Goal: Answer question/provide support

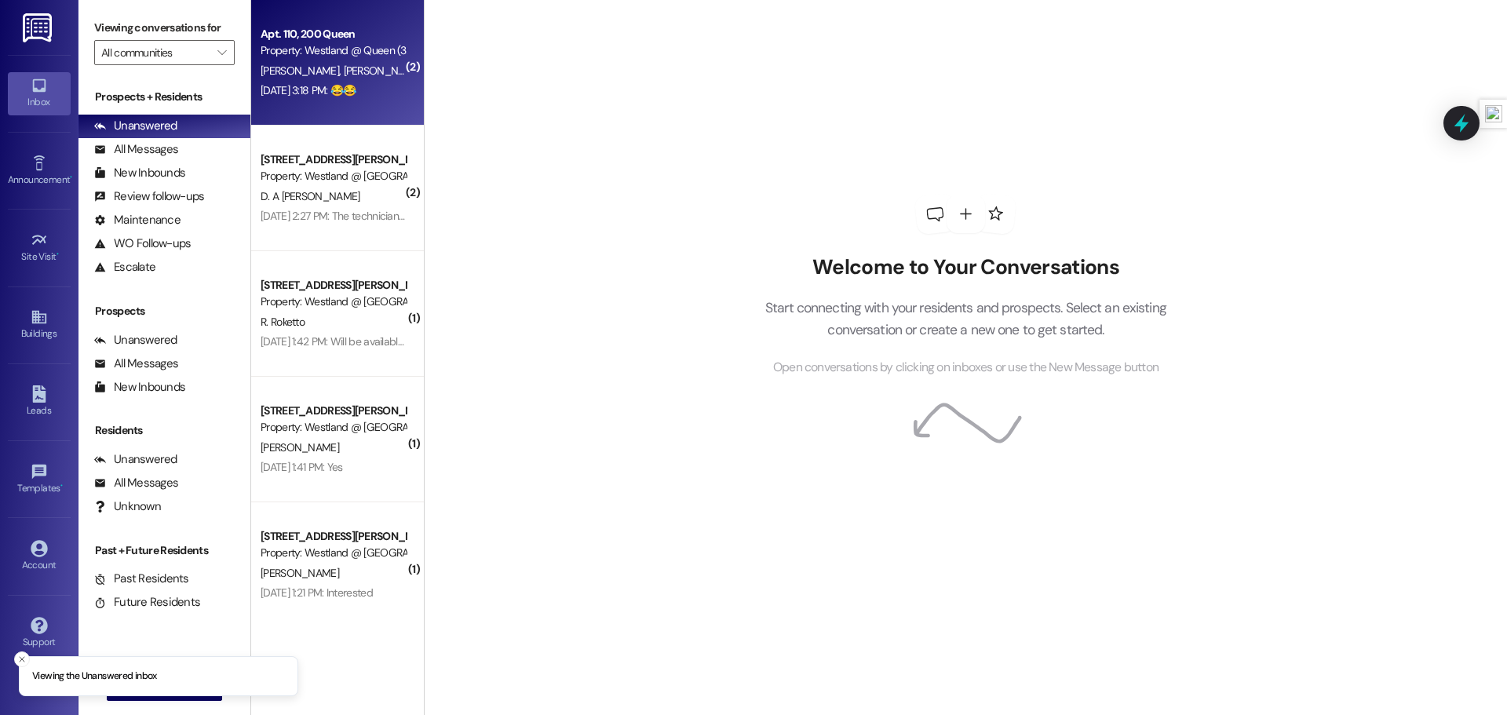
click at [343, 66] on span "[PERSON_NAME]" at bounding box center [382, 71] width 78 height 14
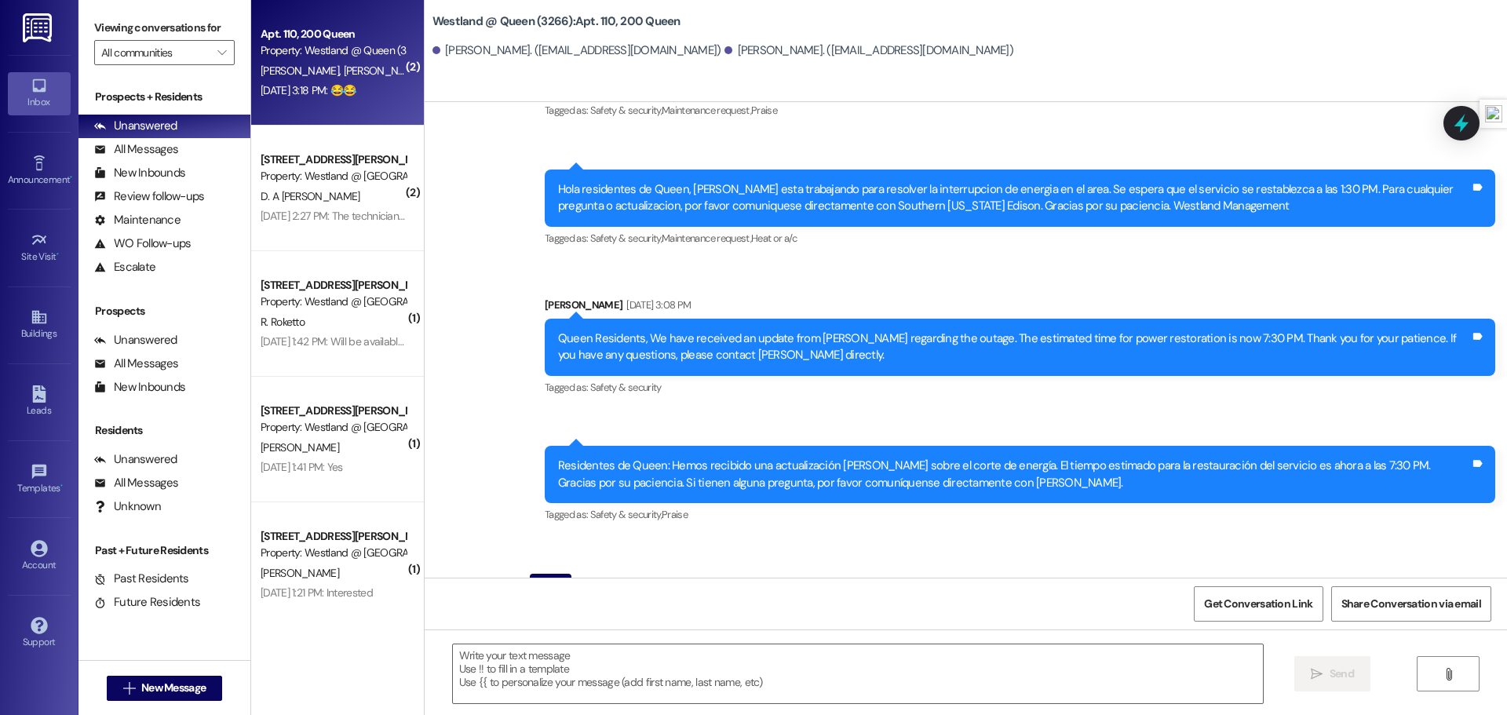
scroll to position [14036, 0]
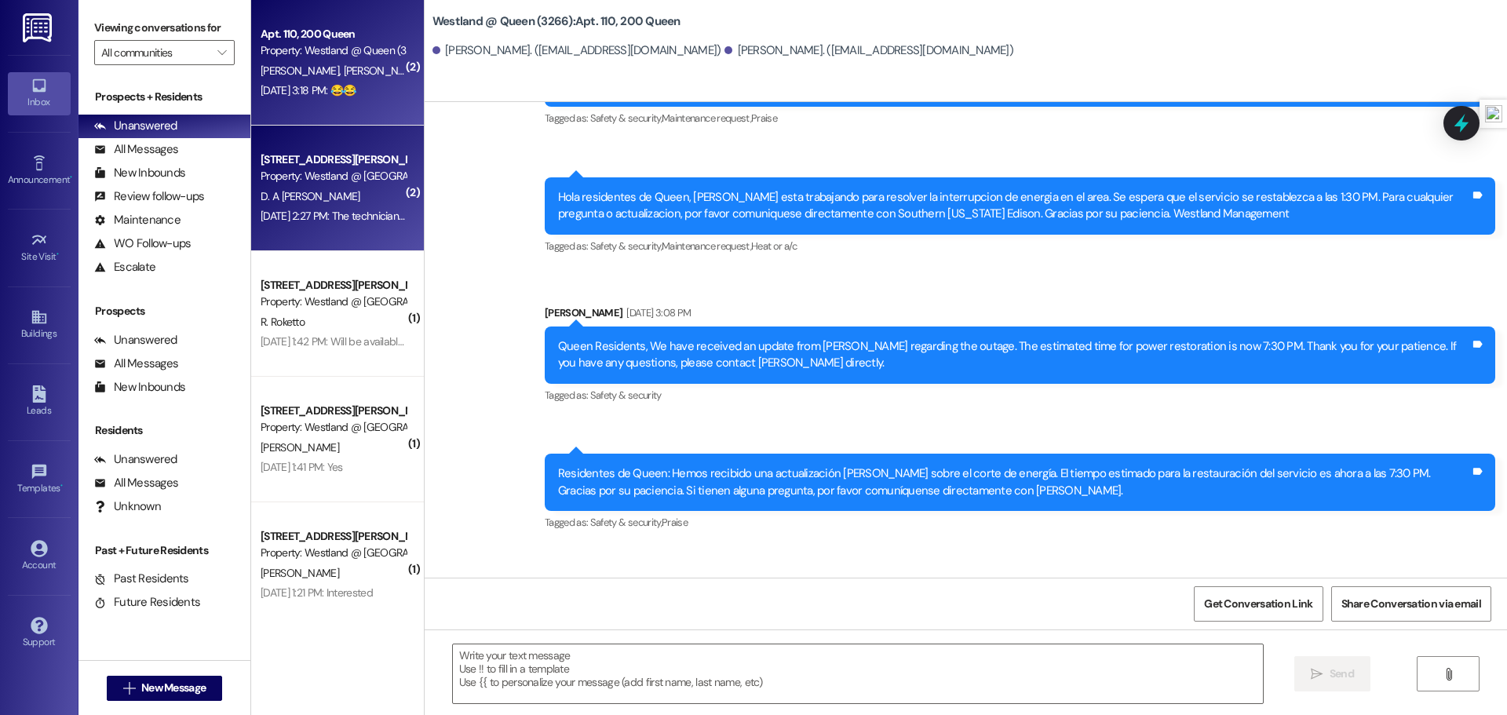
click at [356, 198] on div "D. A [PERSON_NAME]" at bounding box center [333, 197] width 148 height 20
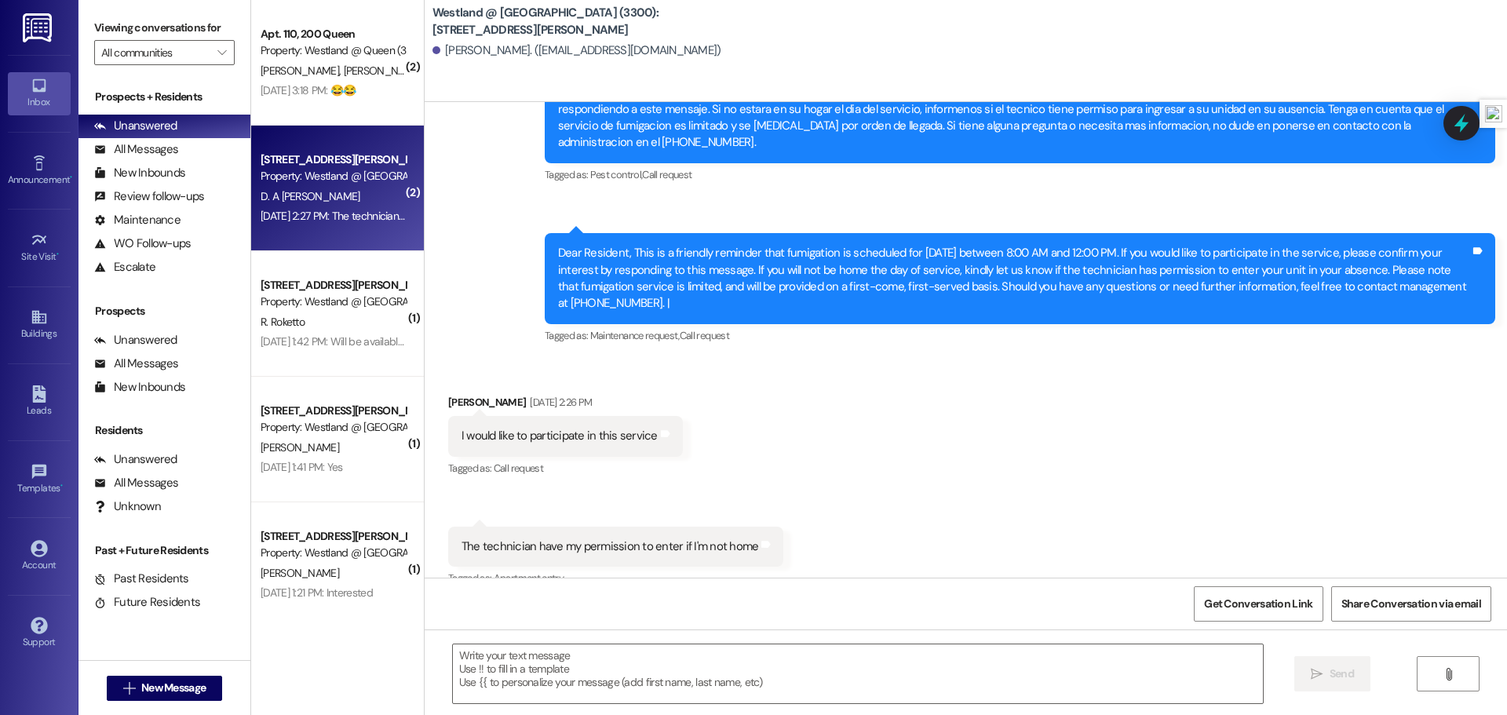
scroll to position [10223, 0]
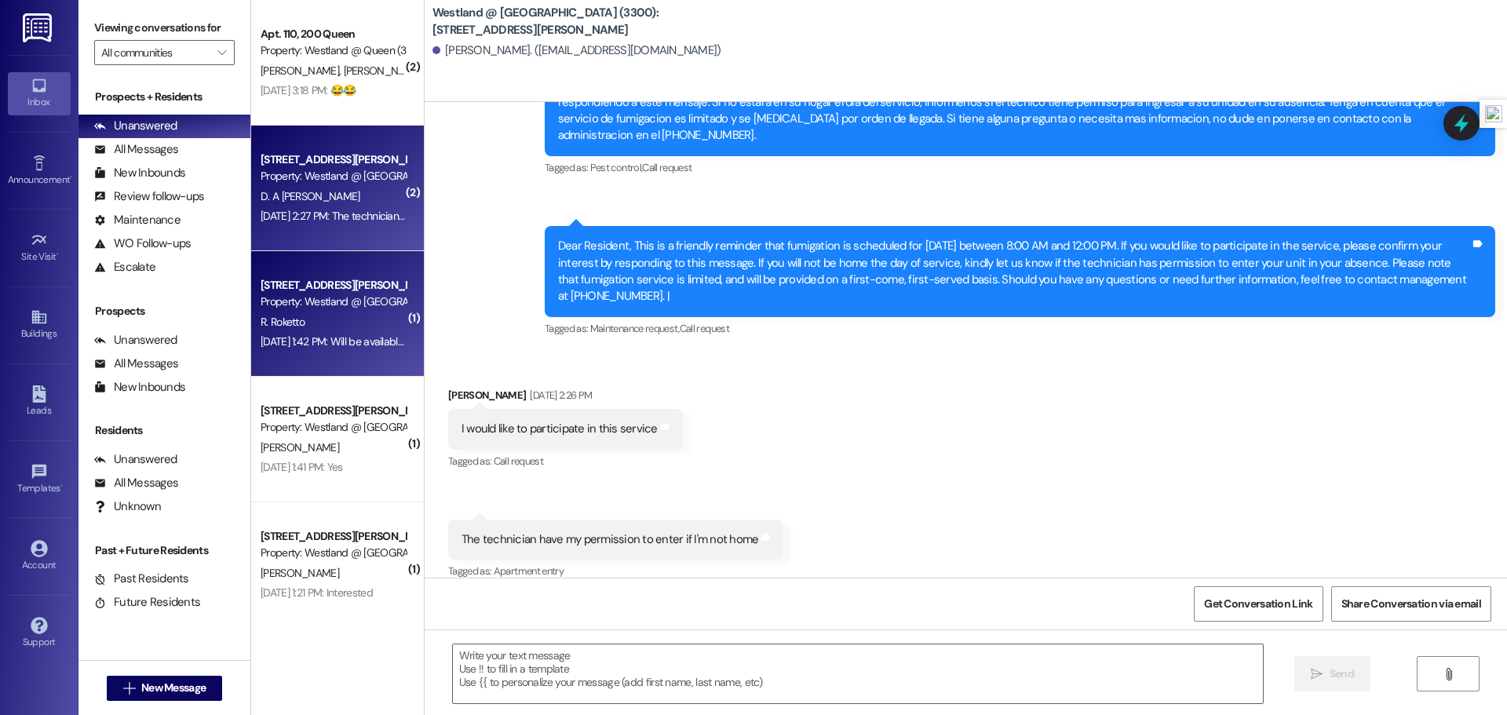
click at [330, 305] on div "Property: Westland @ Buford (3300)" at bounding box center [333, 301] width 145 height 16
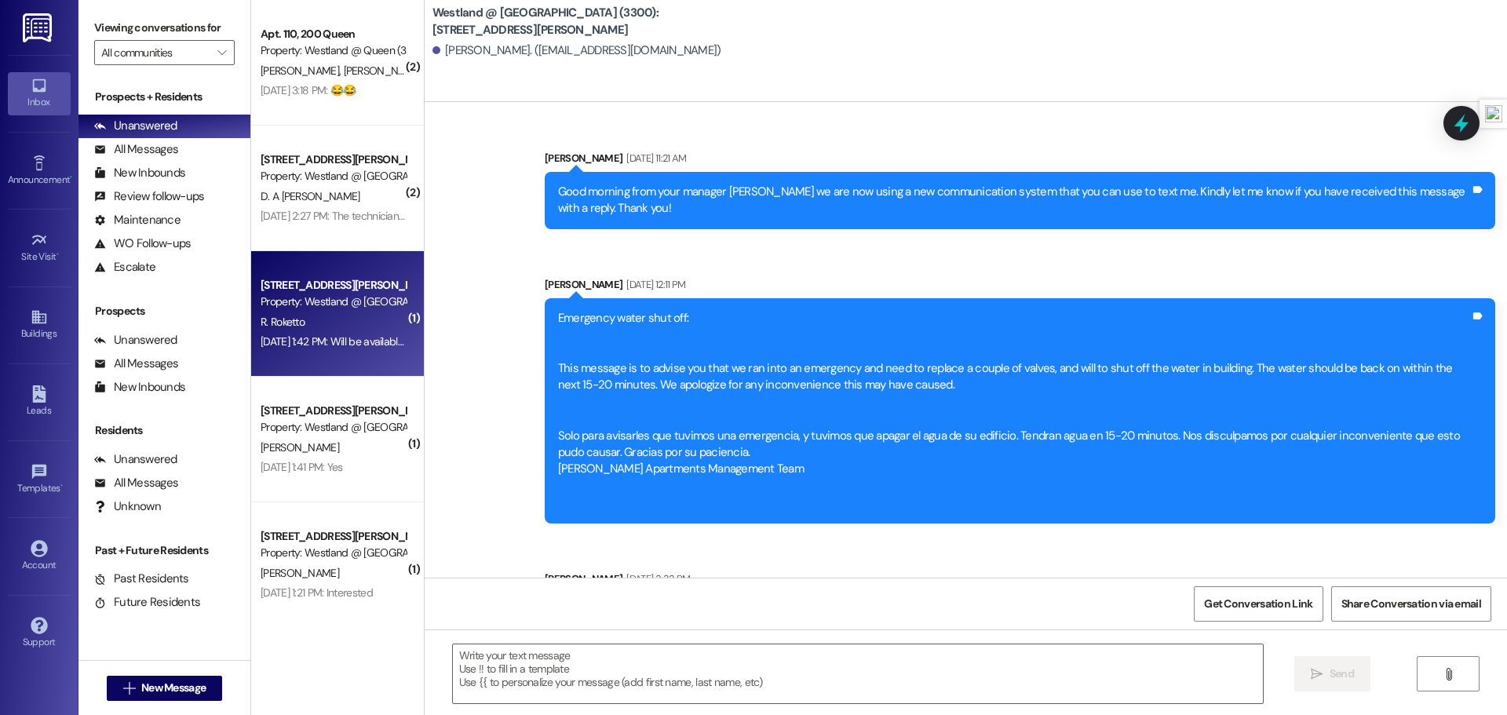
scroll to position [13605, 0]
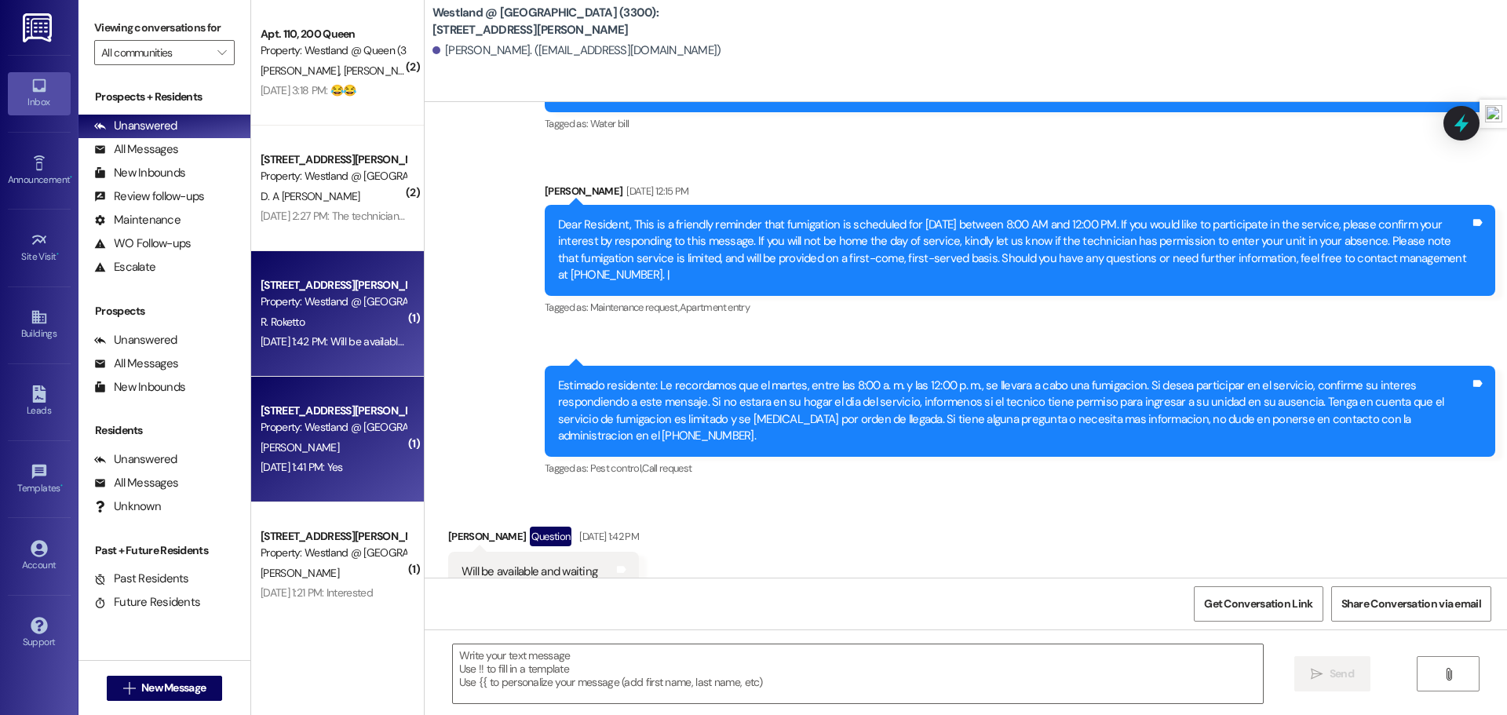
click at [352, 423] on div "Property: Westland @ Buford (3300)" at bounding box center [333, 427] width 145 height 16
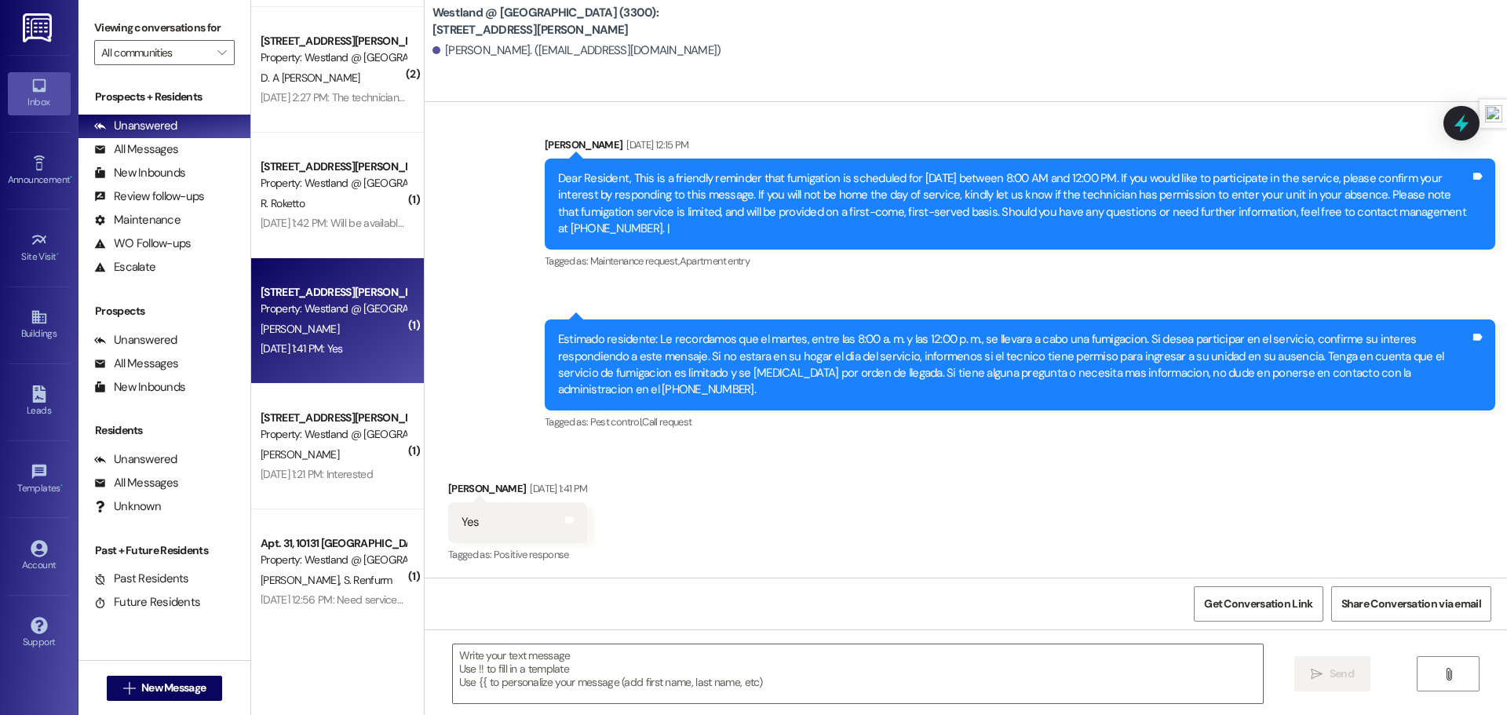
scroll to position [172, 0]
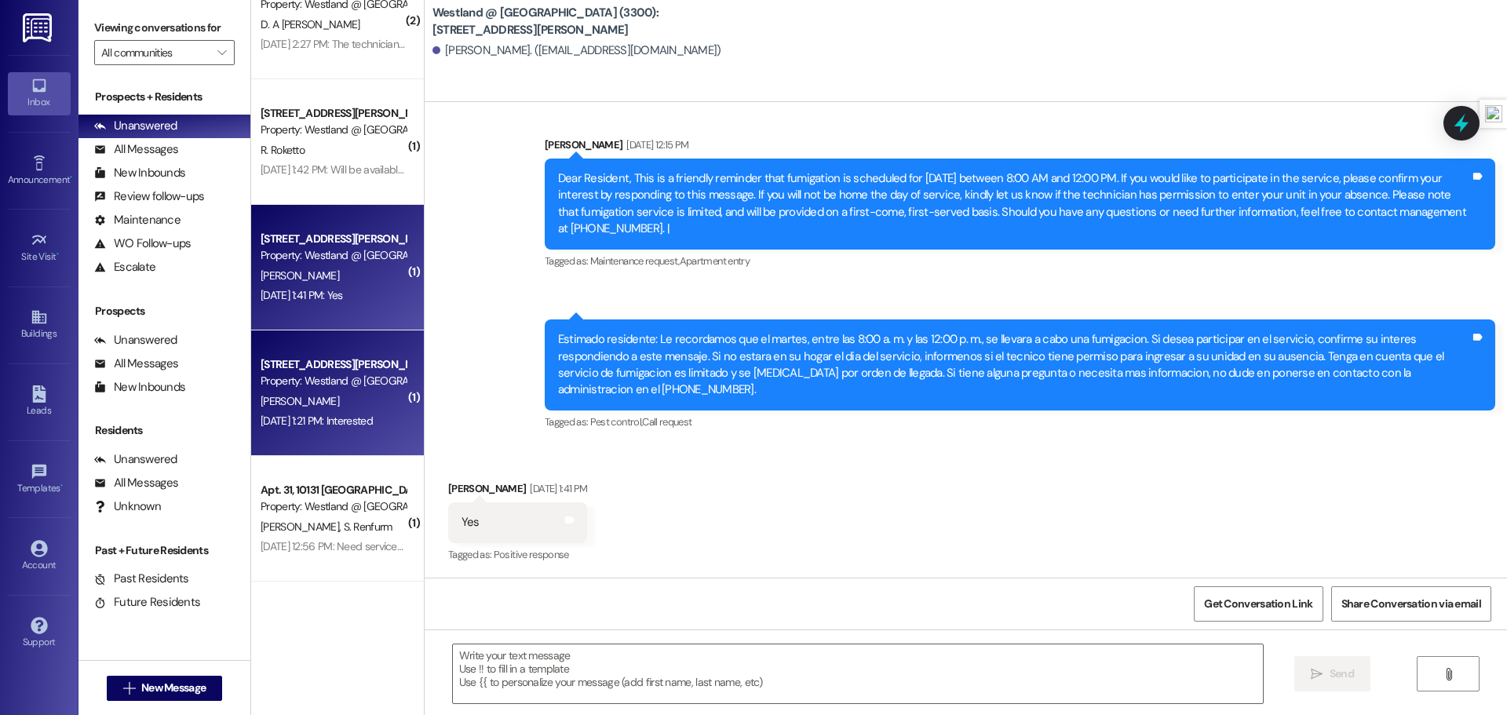
click at [319, 403] on div "A. Gonzalez" at bounding box center [333, 402] width 148 height 20
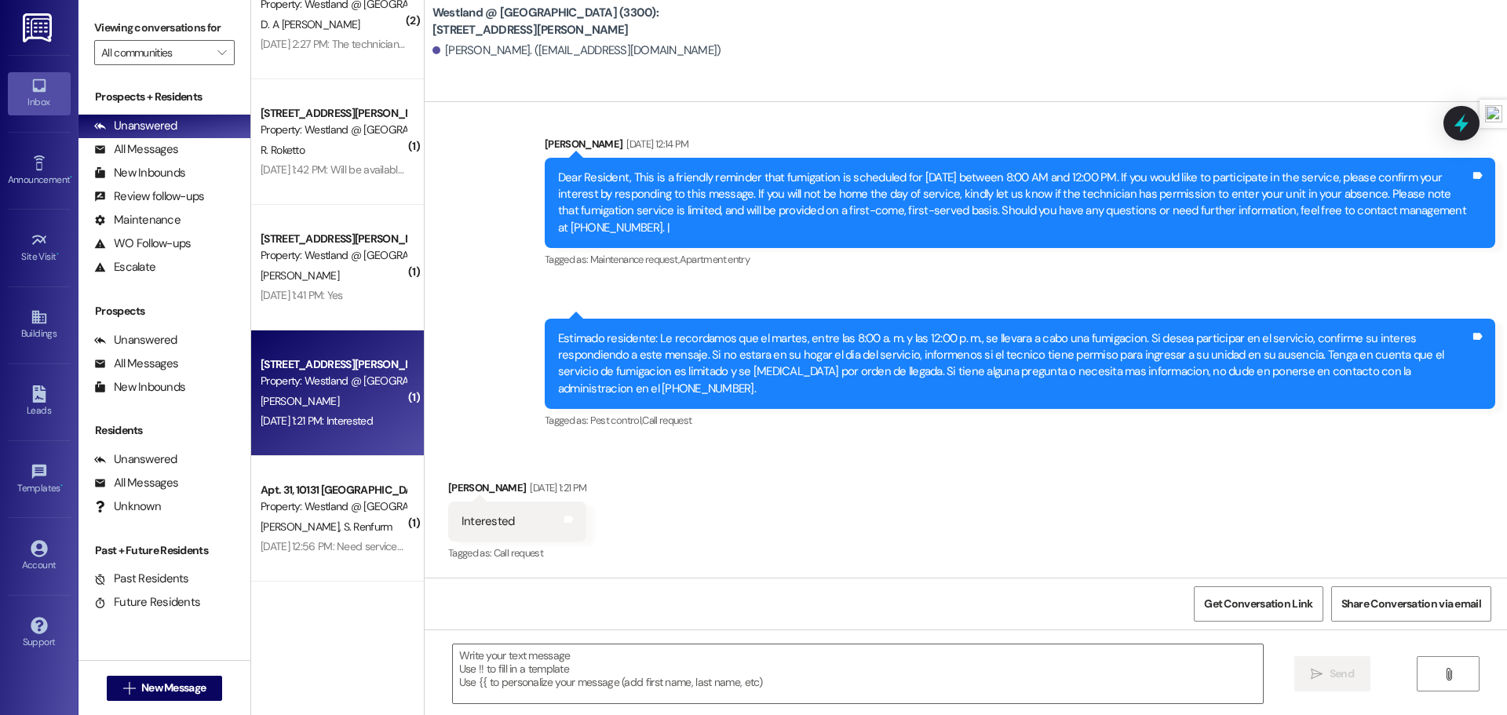
scroll to position [10821, 0]
click at [318, 399] on div "A. Gonzalez" at bounding box center [333, 402] width 148 height 20
click at [343, 396] on div "A. Gonzalez" at bounding box center [333, 402] width 148 height 20
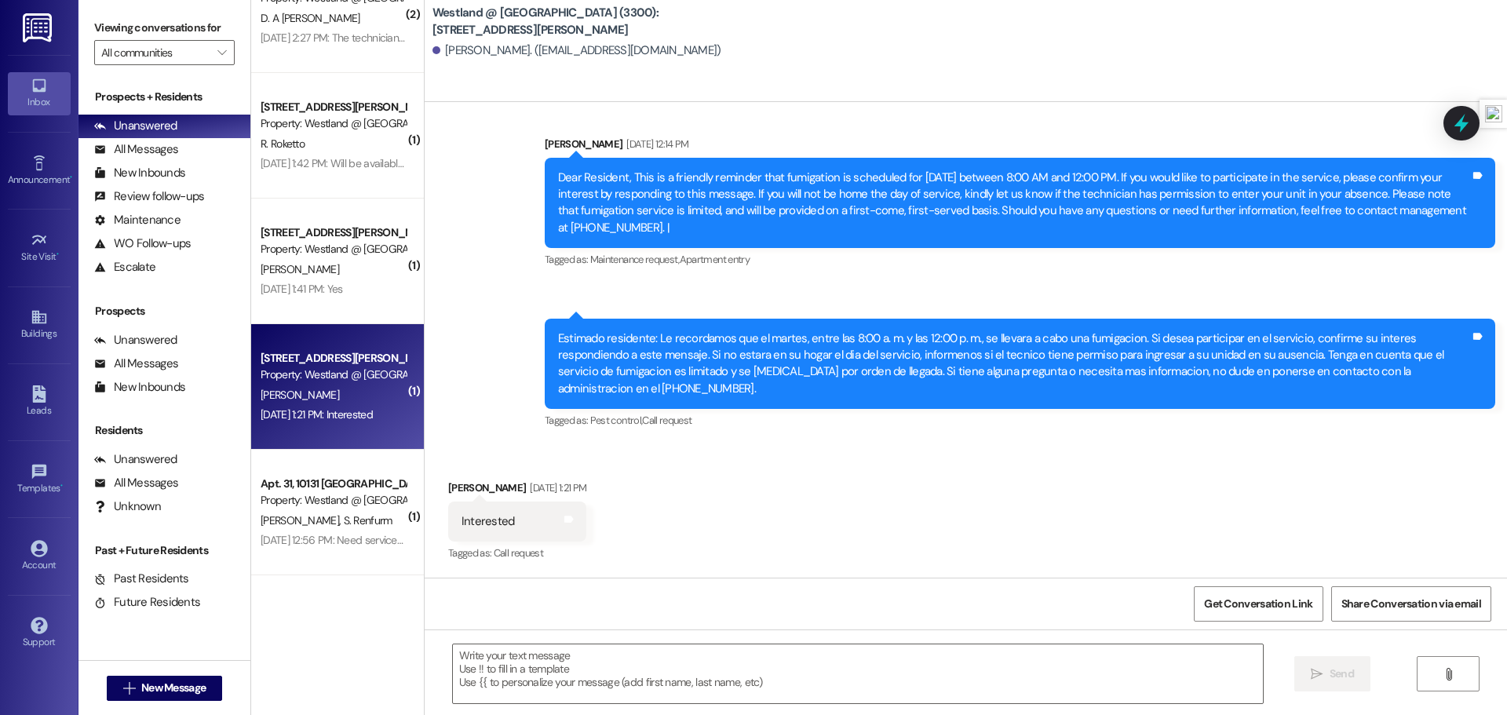
scroll to position [180, 0]
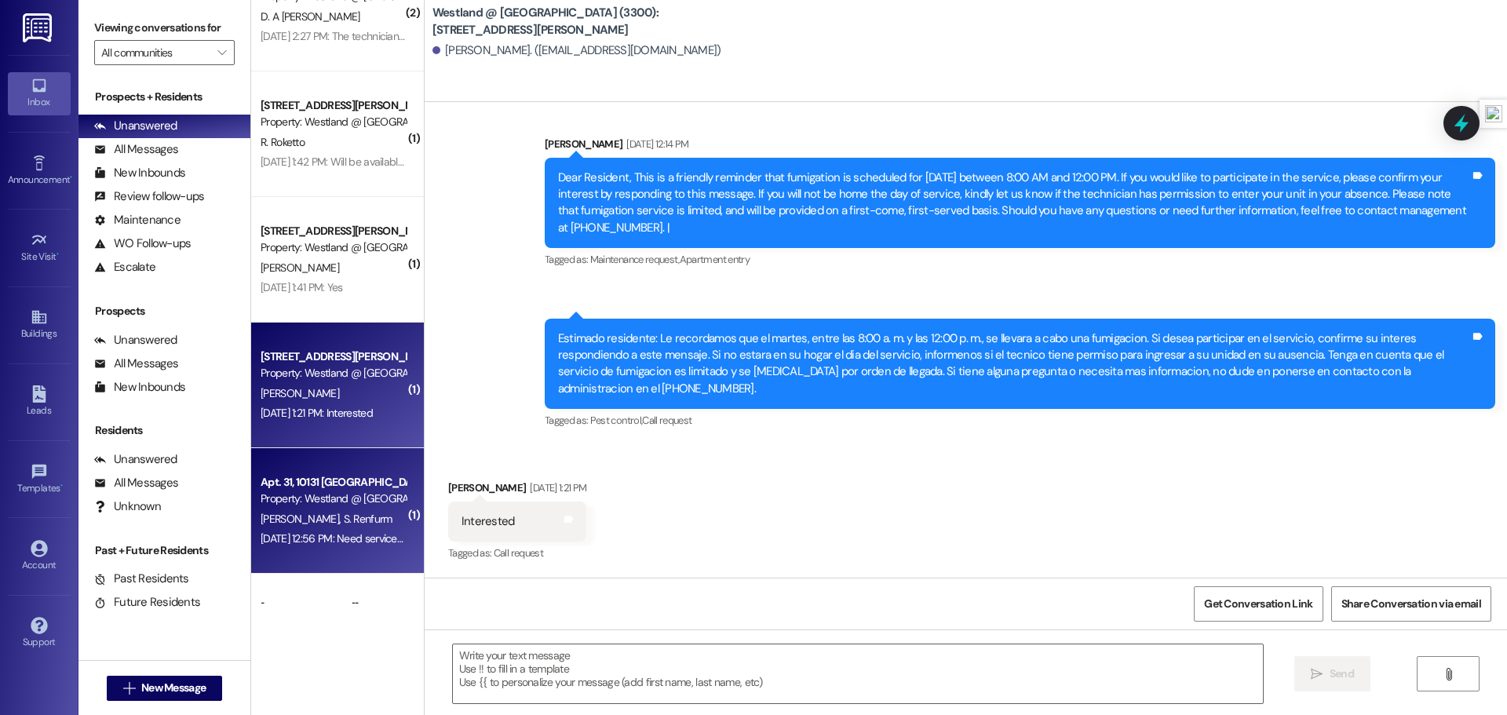
click at [352, 485] on div "Apt. 31, 10131 Buford" at bounding box center [333, 482] width 145 height 16
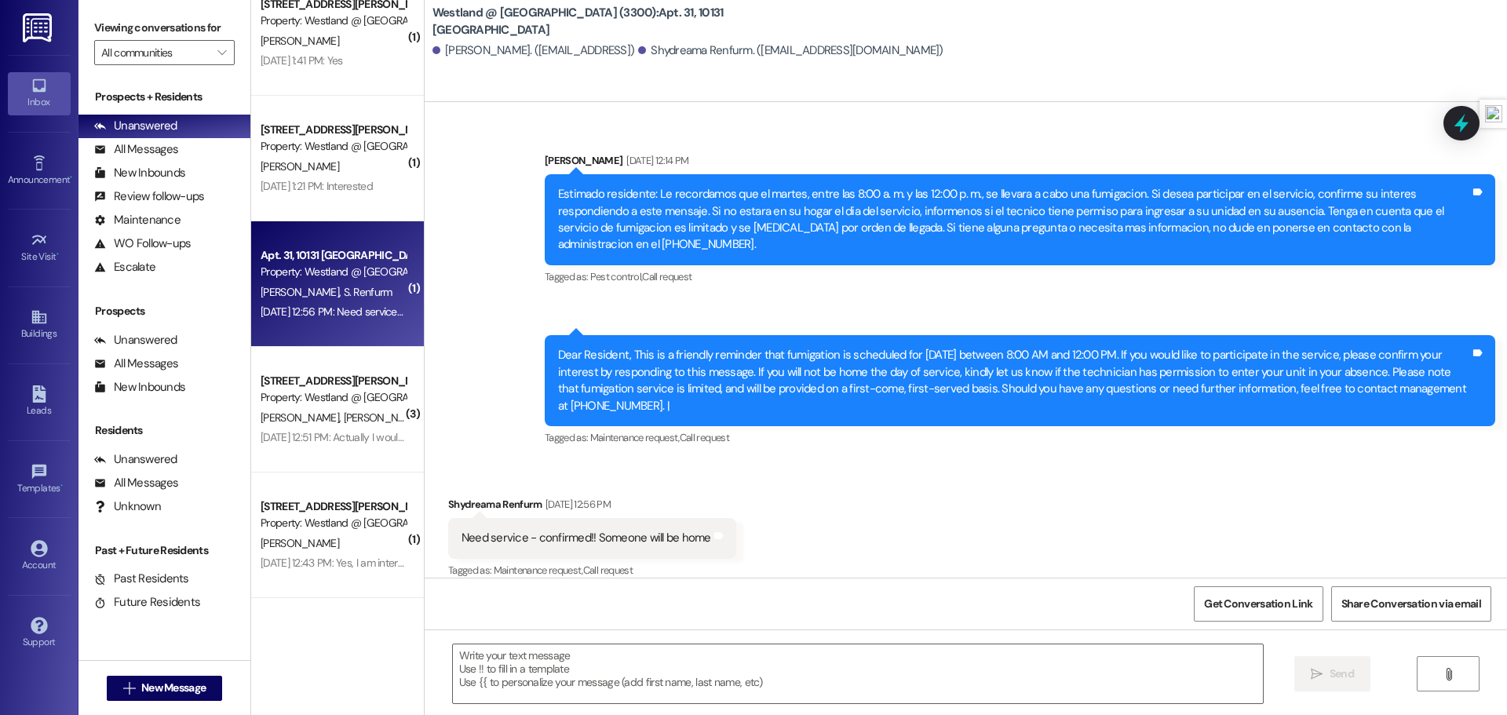
scroll to position [415, 0]
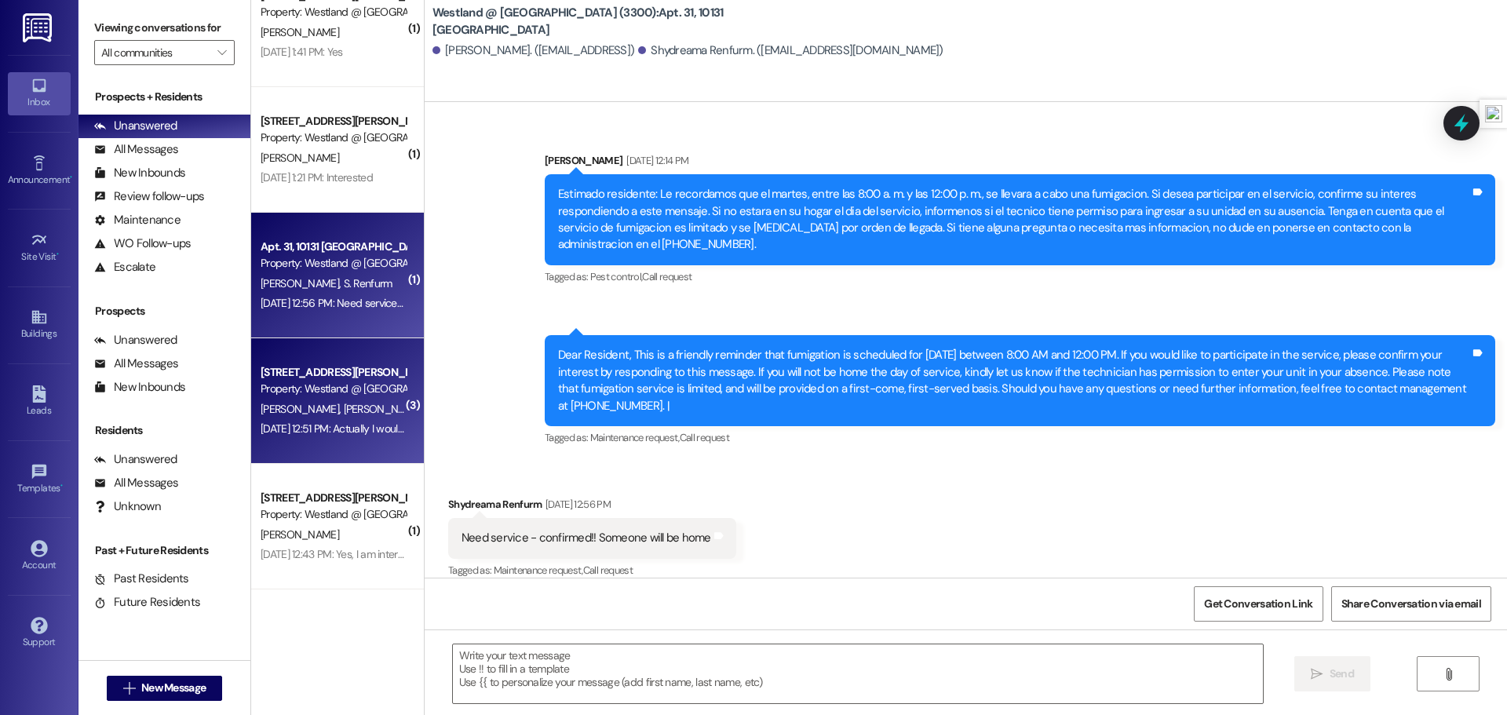
click at [311, 399] on div "S. Menjivar L. Hernandez" at bounding box center [333, 409] width 148 height 20
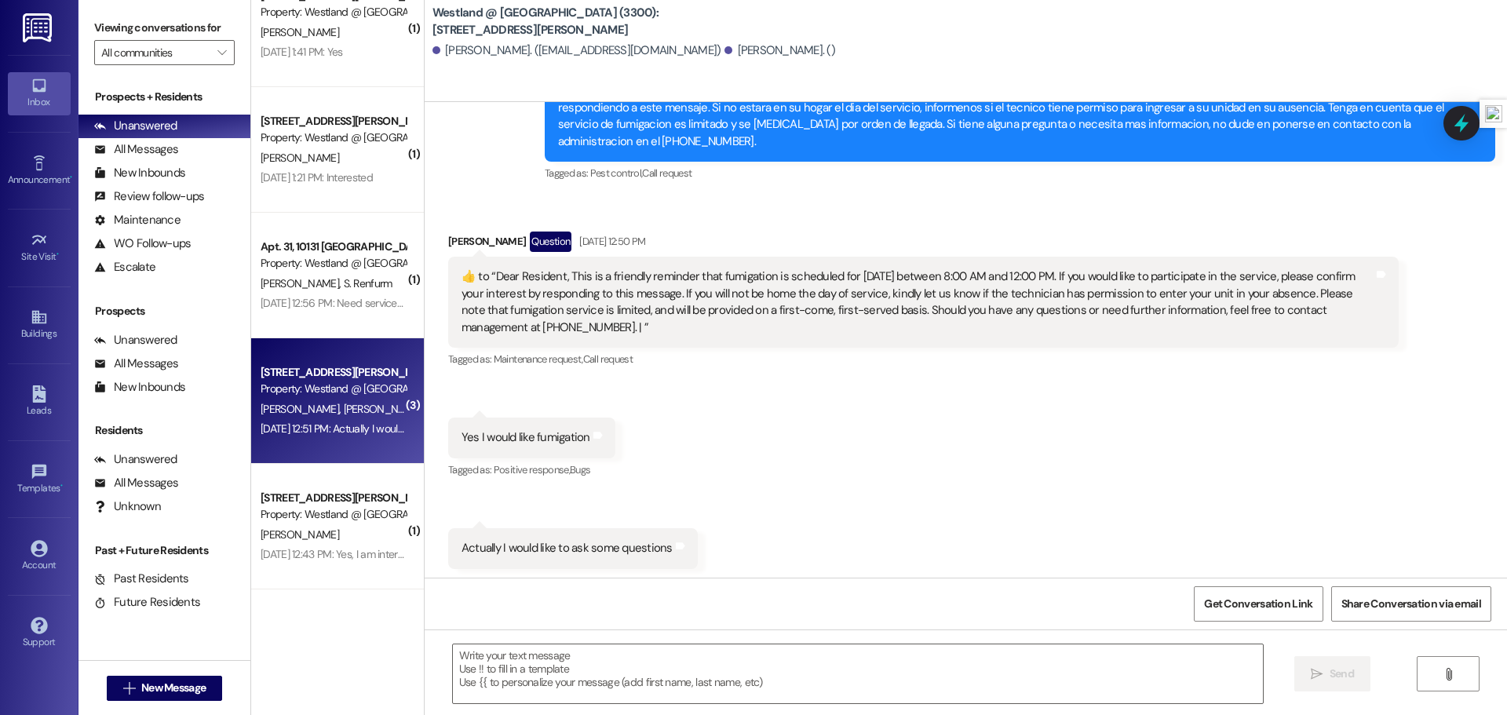
scroll to position [7405, 0]
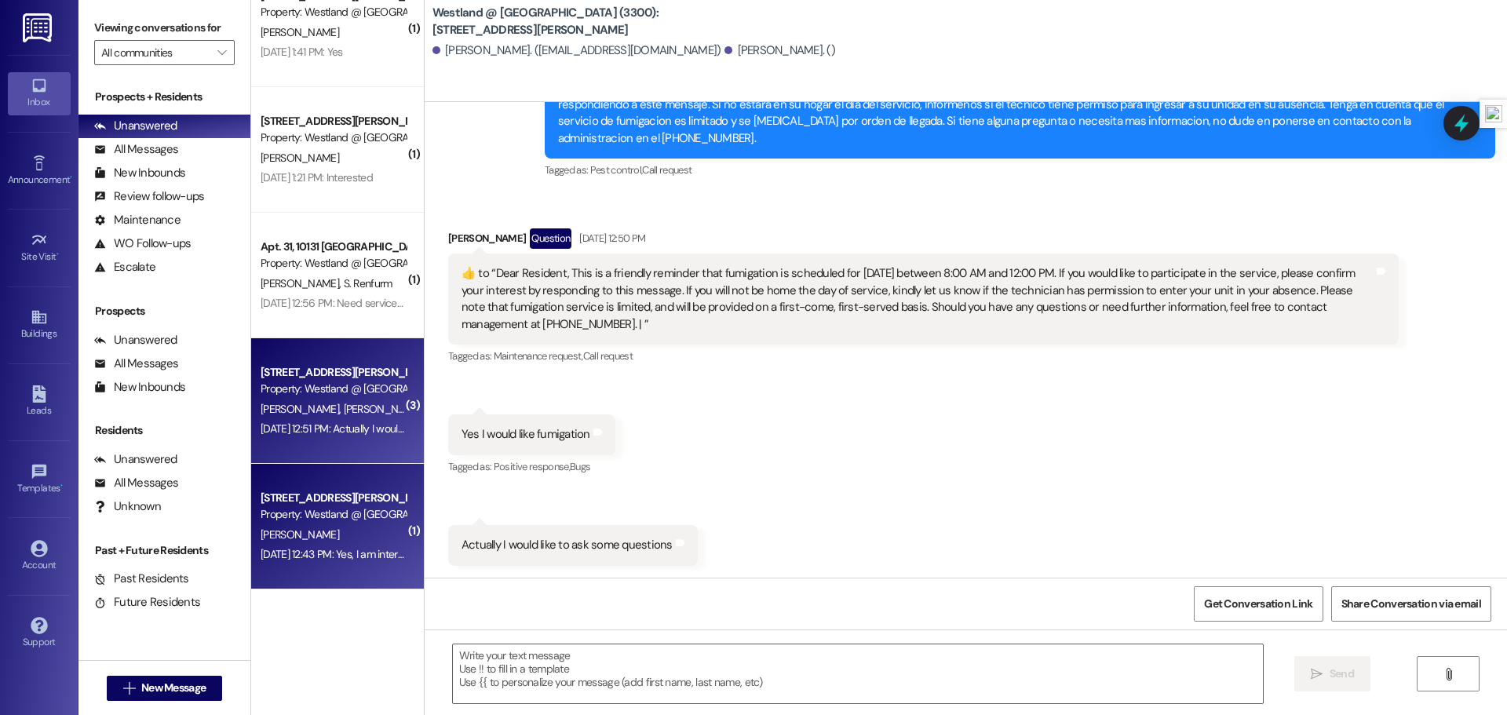
click at [327, 506] on div "Property: Westland @ Buford (3300)" at bounding box center [333, 514] width 145 height 16
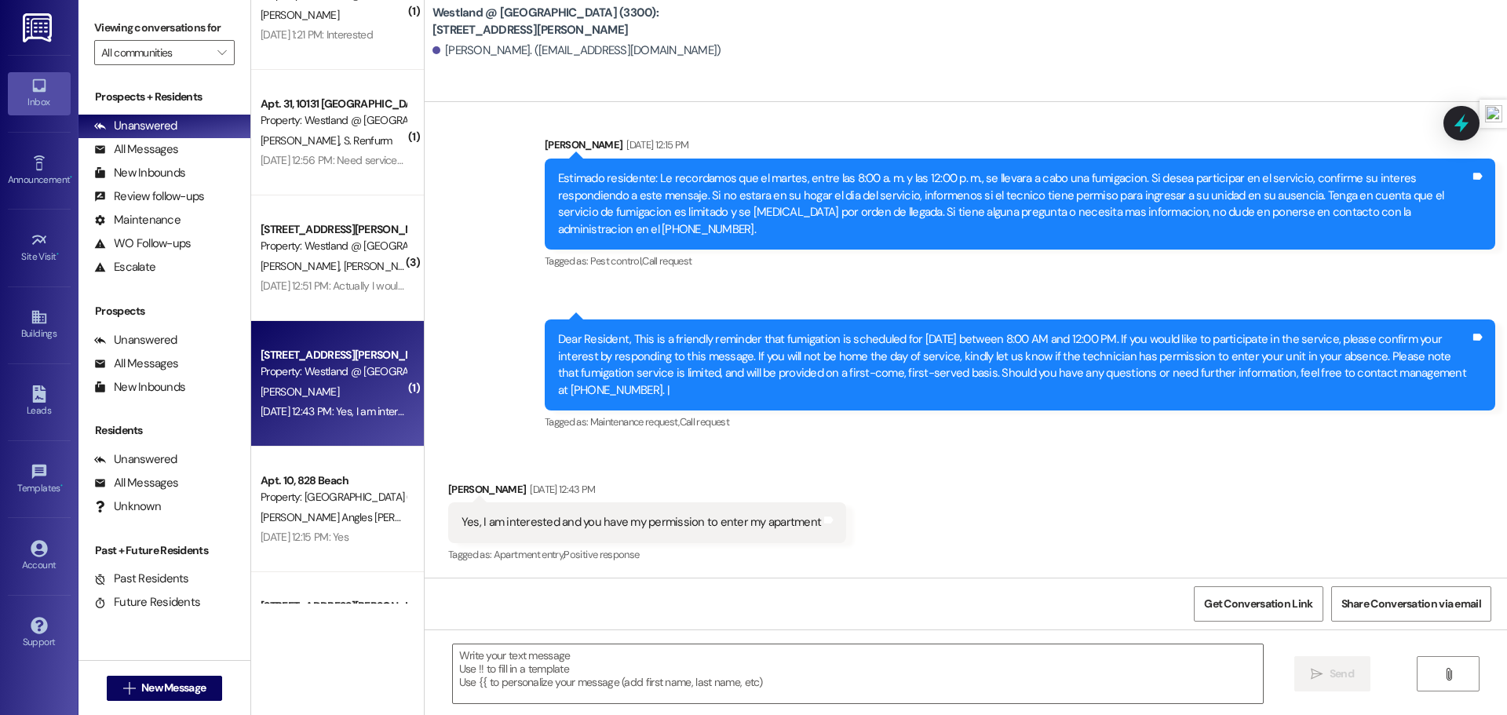
scroll to position [751, 0]
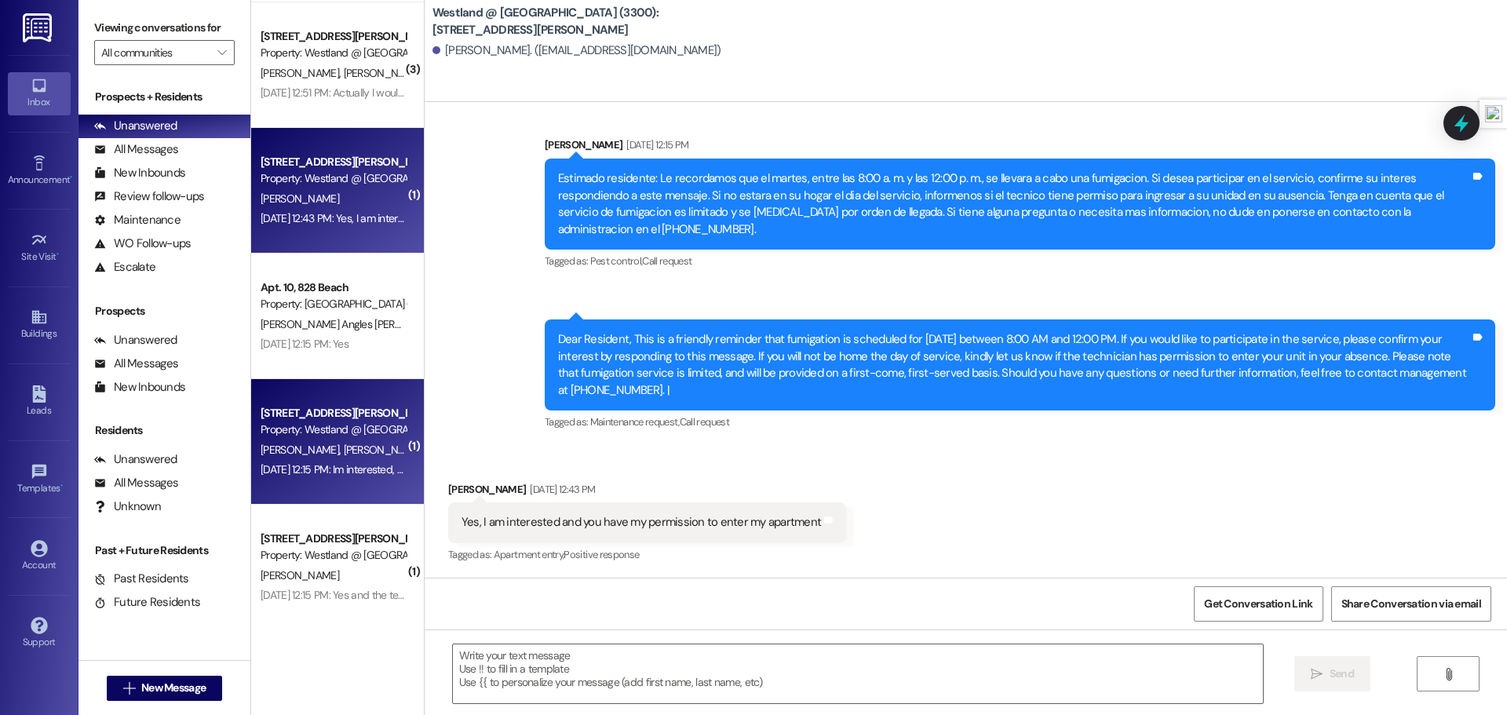
click at [366, 449] on div "V. Fletcher G. Garrett" at bounding box center [333, 450] width 148 height 20
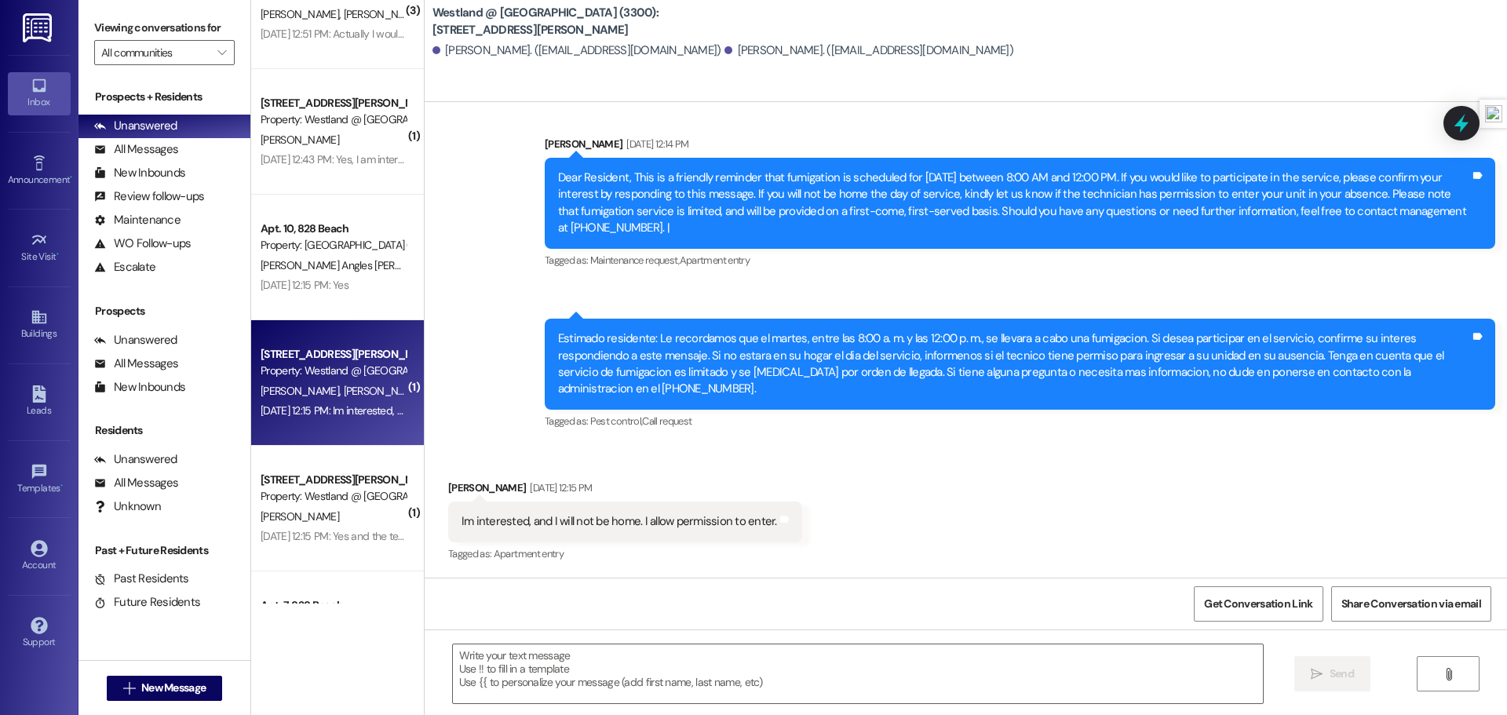
scroll to position [815, 0]
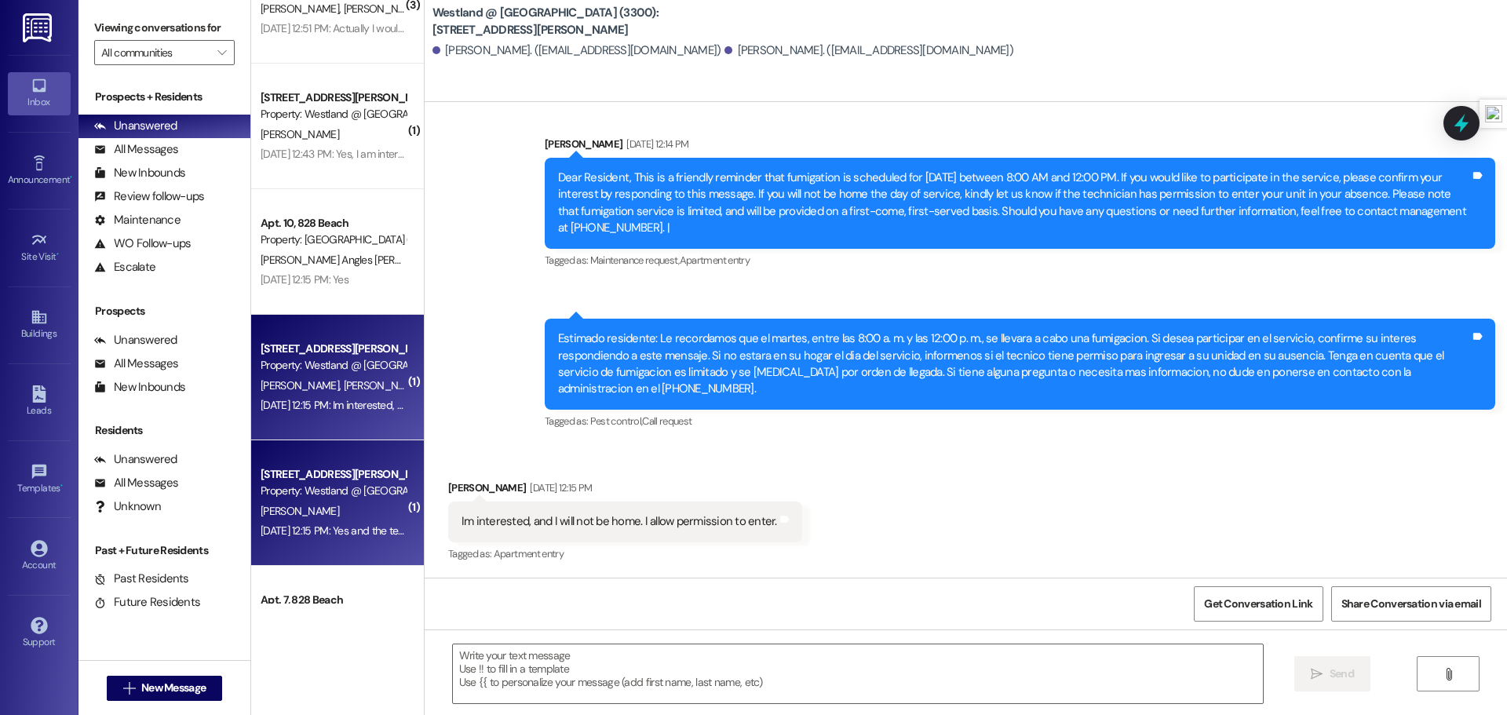
click at [296, 512] on span "A. Braham" at bounding box center [300, 511] width 78 height 14
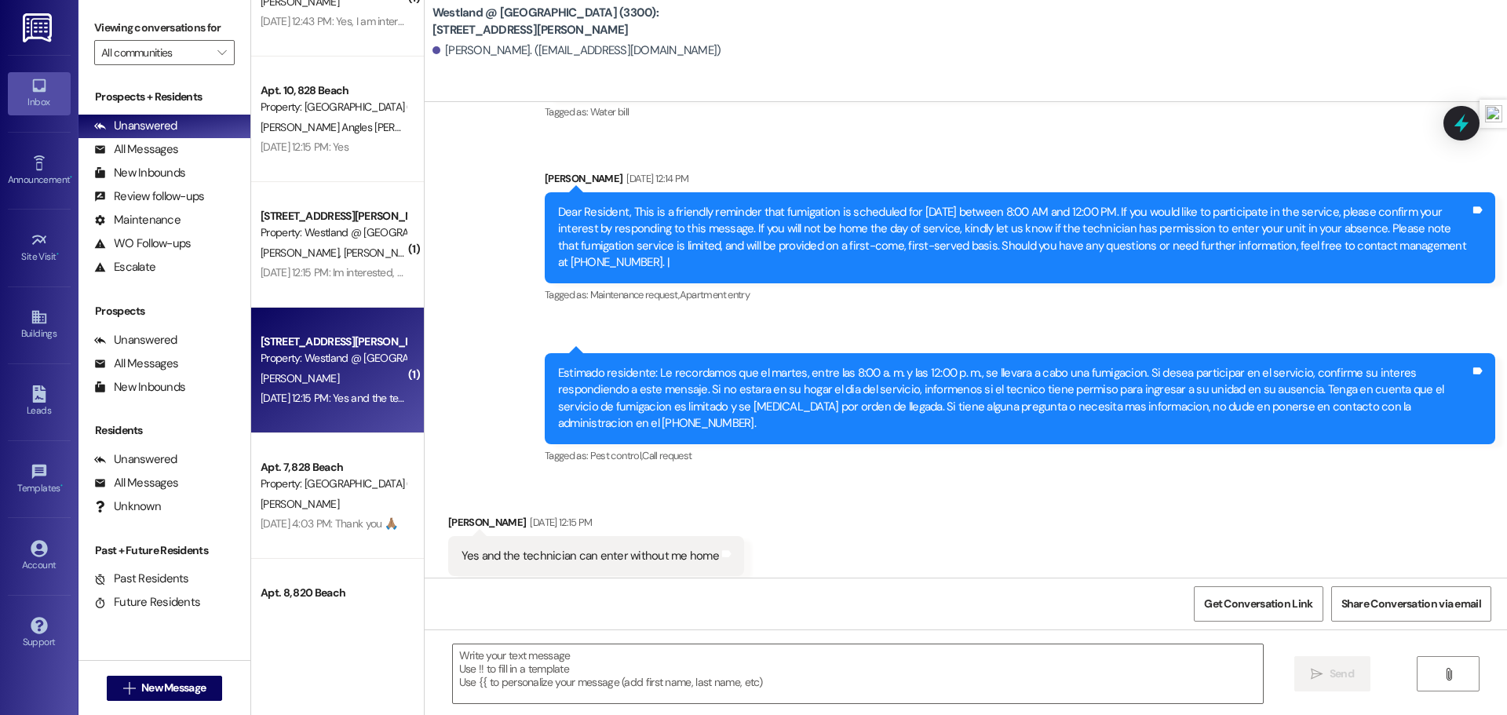
scroll to position [1021, 0]
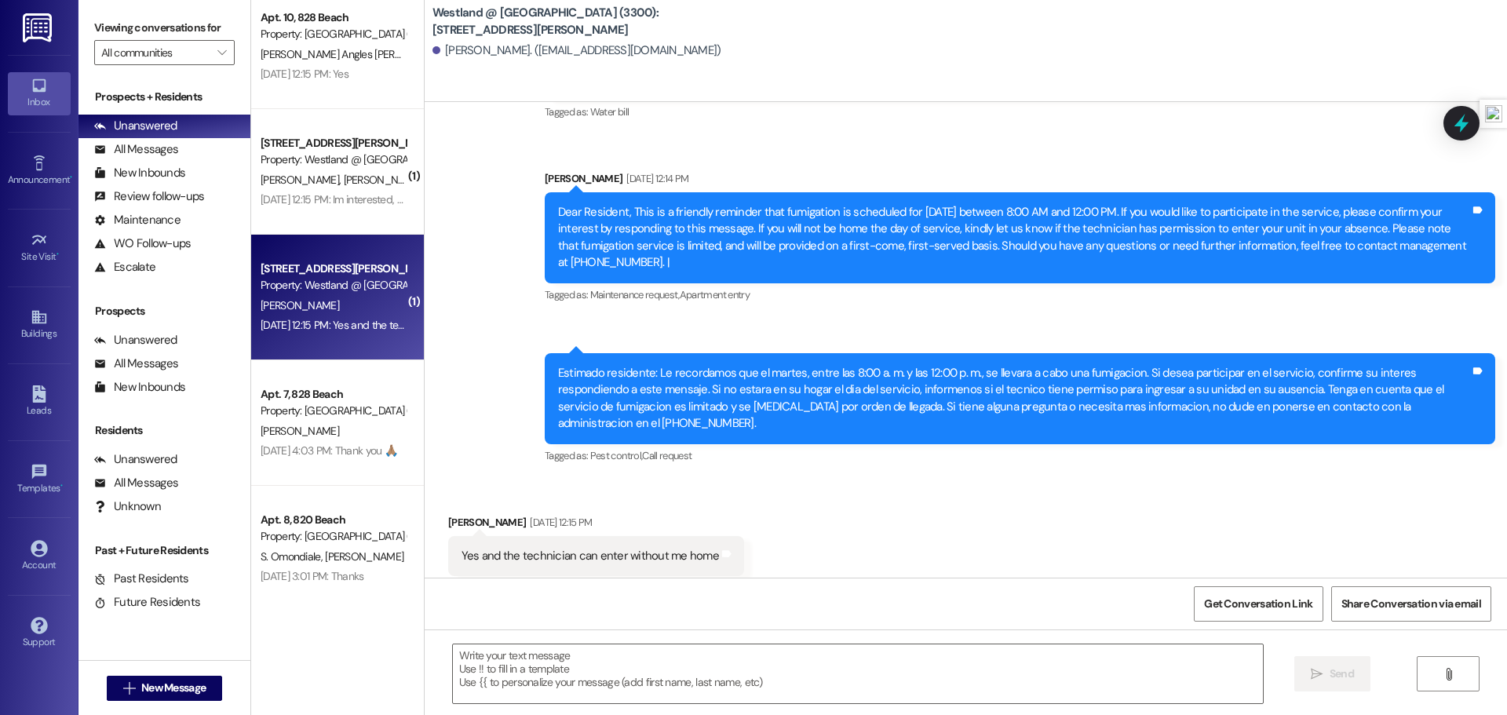
click at [344, 312] on div "A. Braham" at bounding box center [333, 306] width 148 height 20
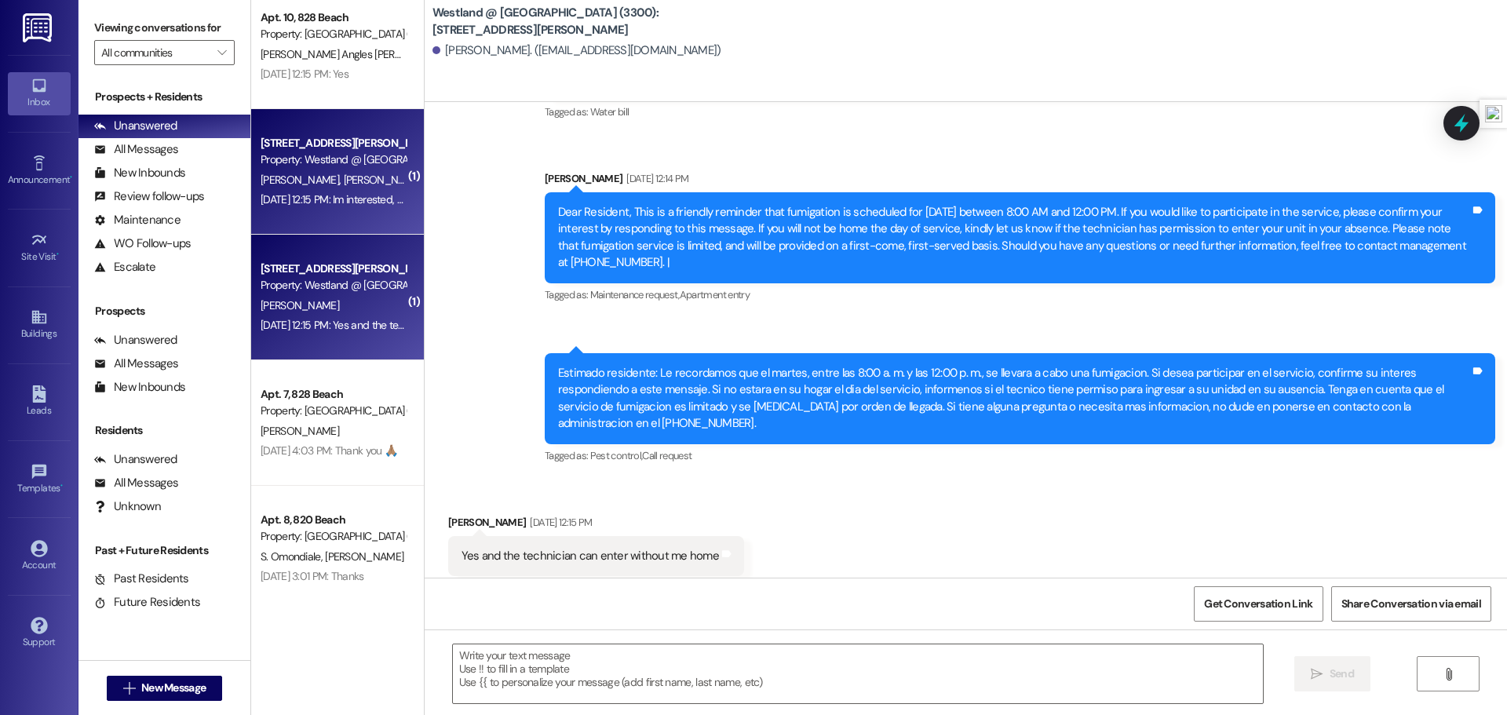
click at [354, 214] on div "Apt. 40, 10121 Buford Property: Westland @ Buford (3300) V. Fletcher G. Garrett…" at bounding box center [337, 172] width 173 height 126
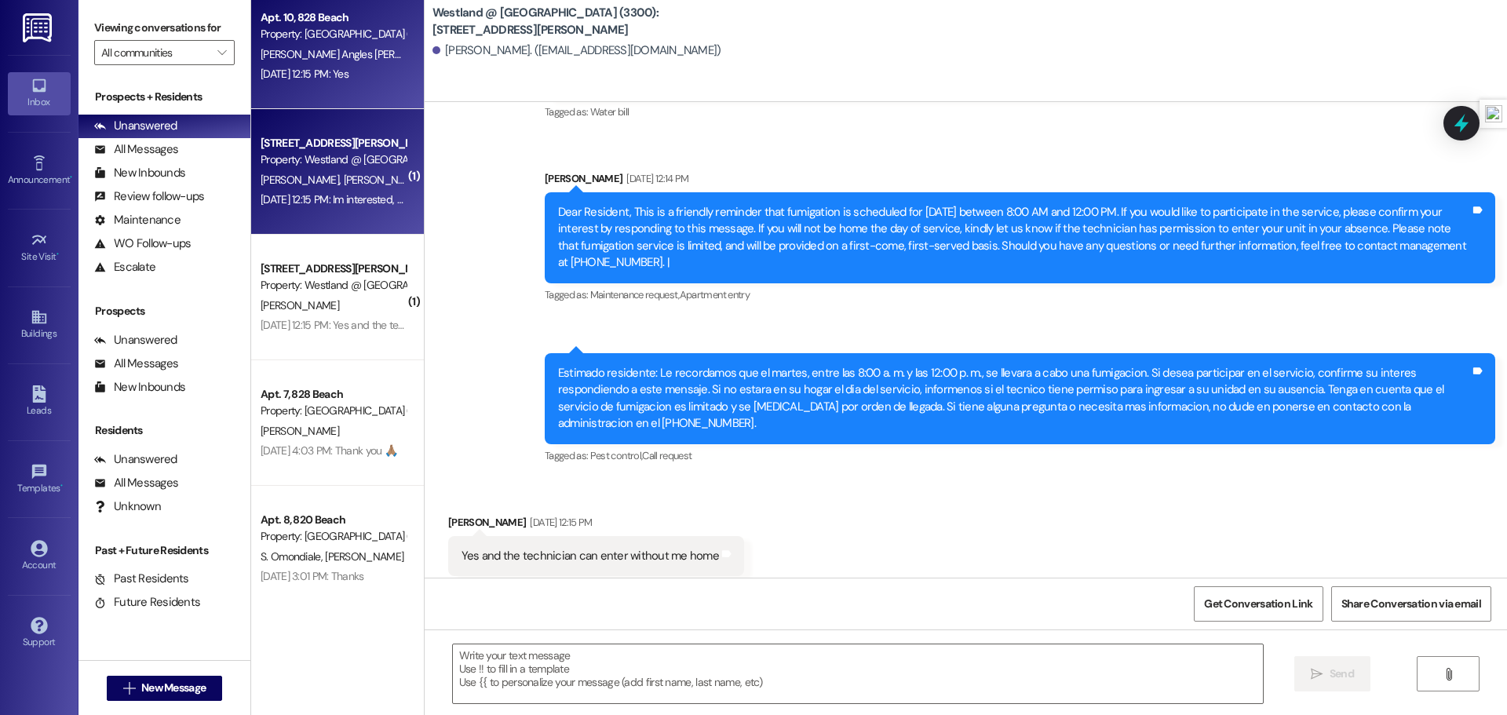
click at [370, 93] on div "Apt. 10, 828 Beach Property: Westland @ Beach (828 S. Beach Ave) (3280) J. Angl…" at bounding box center [337, 47] width 173 height 126
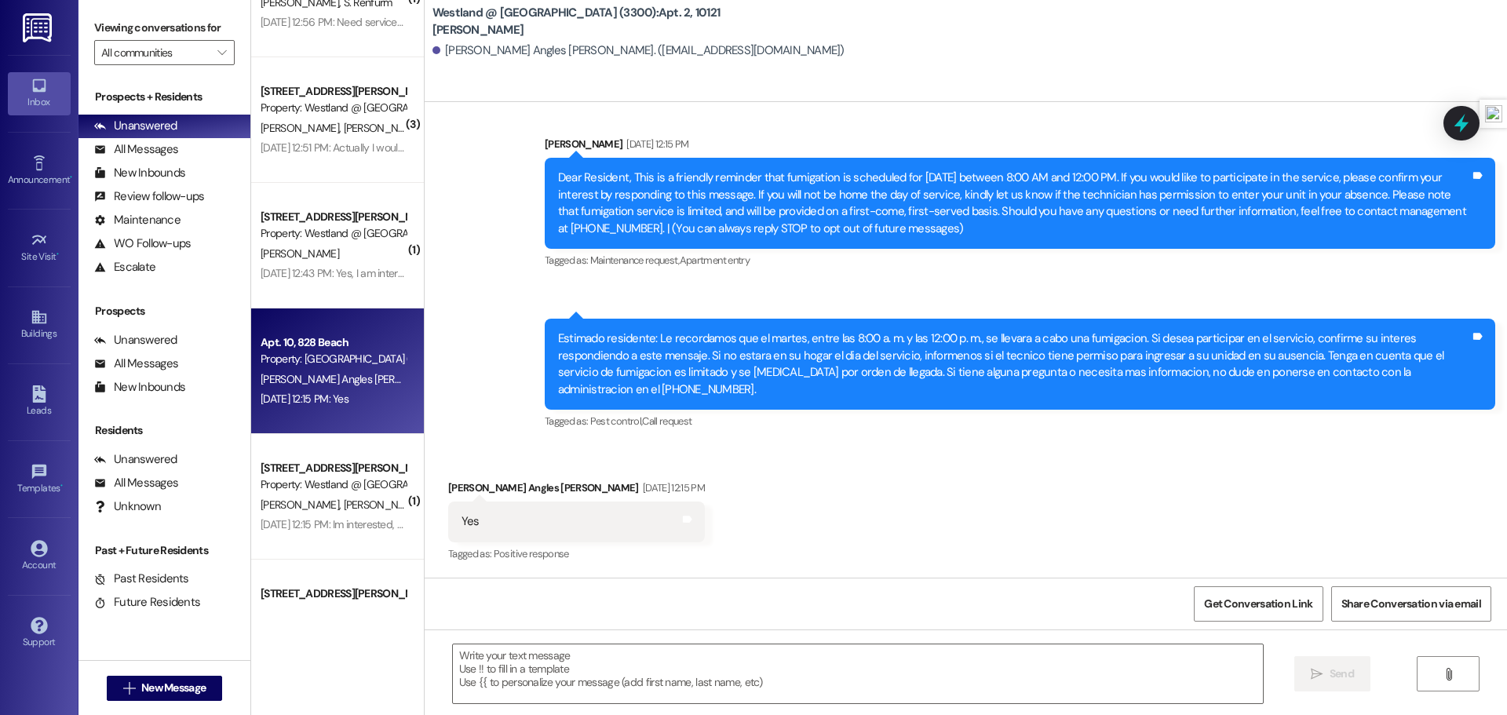
scroll to position [688, 0]
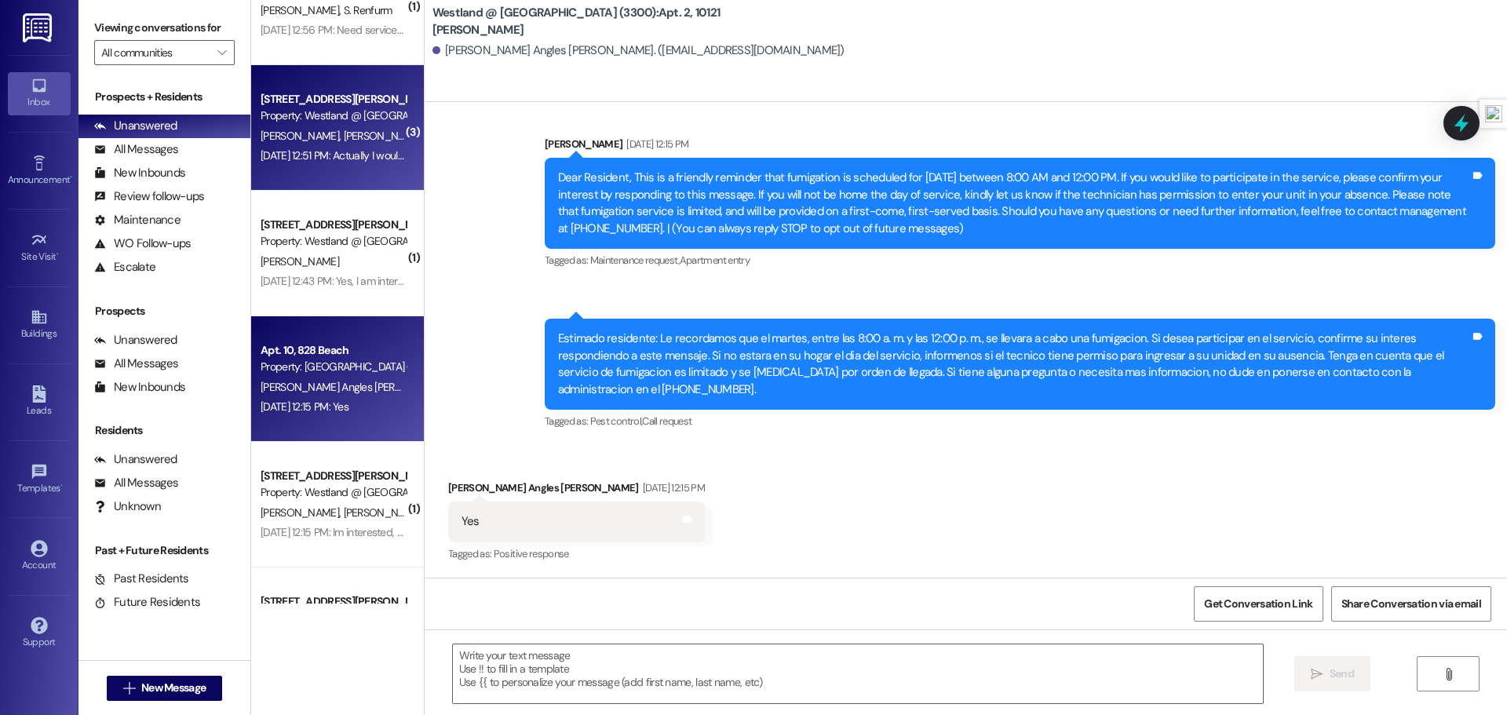
click at [367, 122] on div "Property: Westland @ Buford (3300)" at bounding box center [333, 116] width 145 height 16
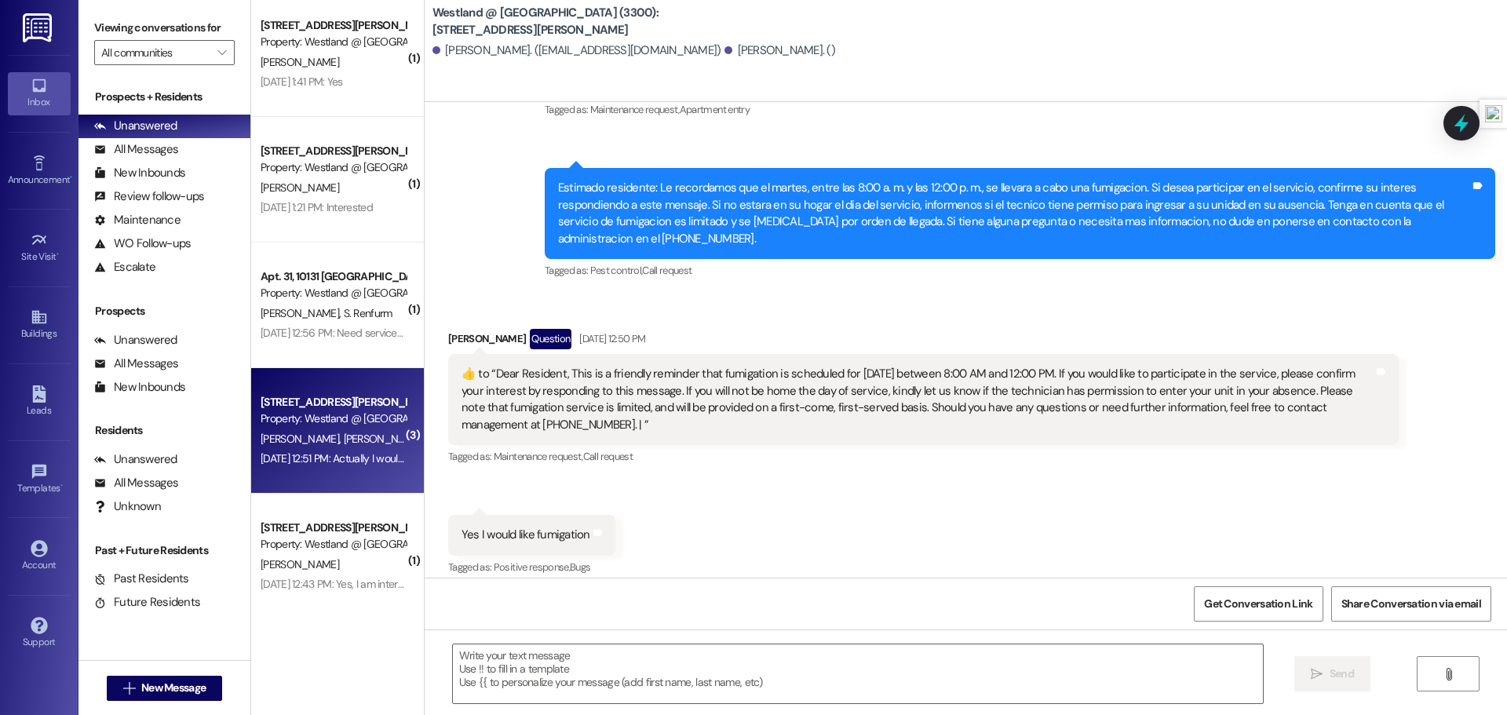
scroll to position [0, 0]
